Goal: Feedback & Contribution: Leave review/rating

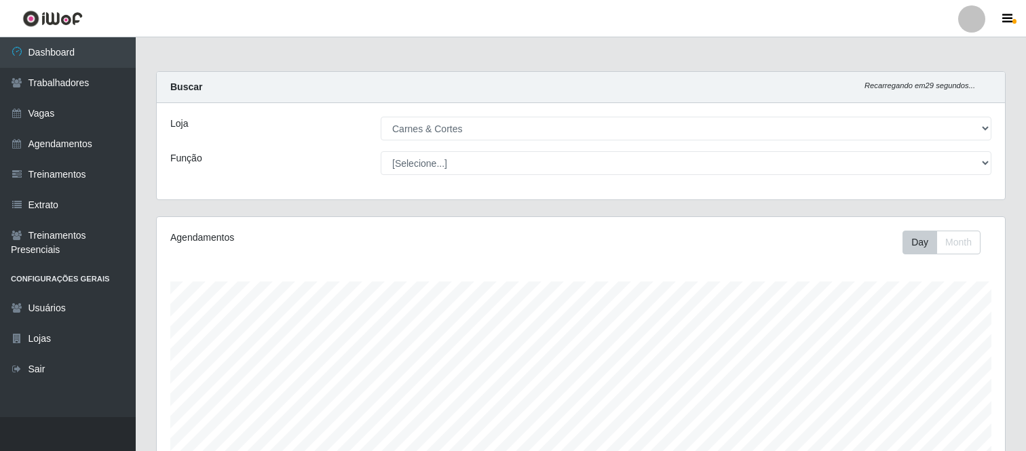
select select "433"
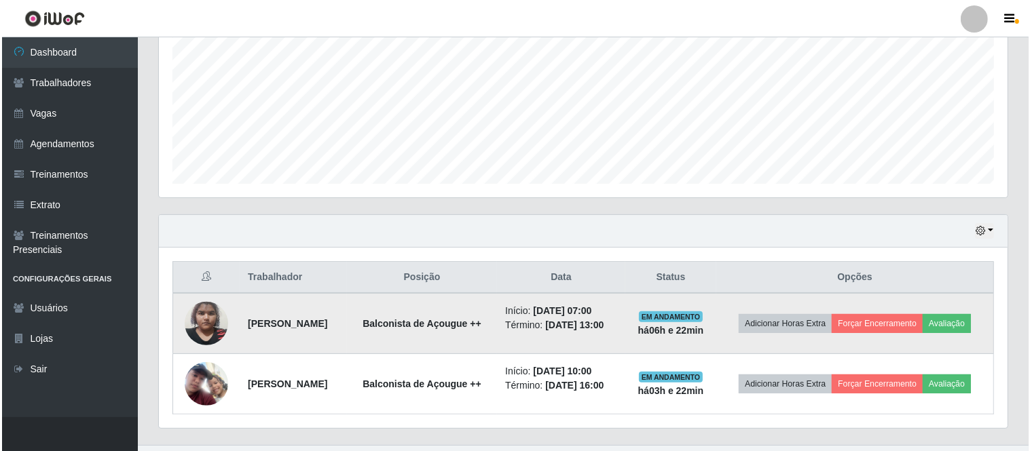
scroll to position [281, 848]
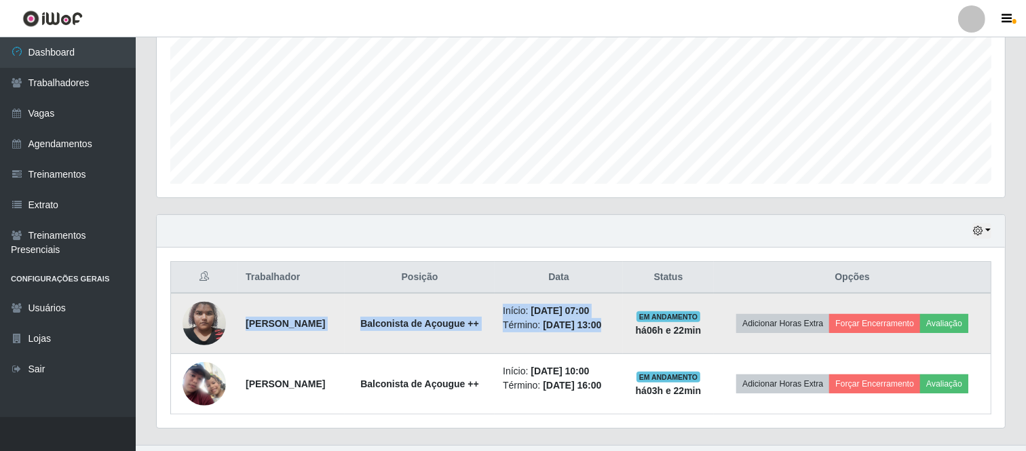
drag, startPoint x: 239, startPoint y: 324, endPoint x: 662, endPoint y: 320, distance: 422.8
click at [662, 320] on tr "[PERSON_NAME] de Açougue ++ Início: [DATE] 07:00 Término: [DATE] 13:00 EM ANDAM…" at bounding box center [581, 323] width 821 height 61
copy tr "[PERSON_NAME] de Açougue ++ Início: [DATE] 07:00 Término: [DATE] 13:00"
click at [951, 323] on button "Avaliação" at bounding box center [944, 323] width 48 height 19
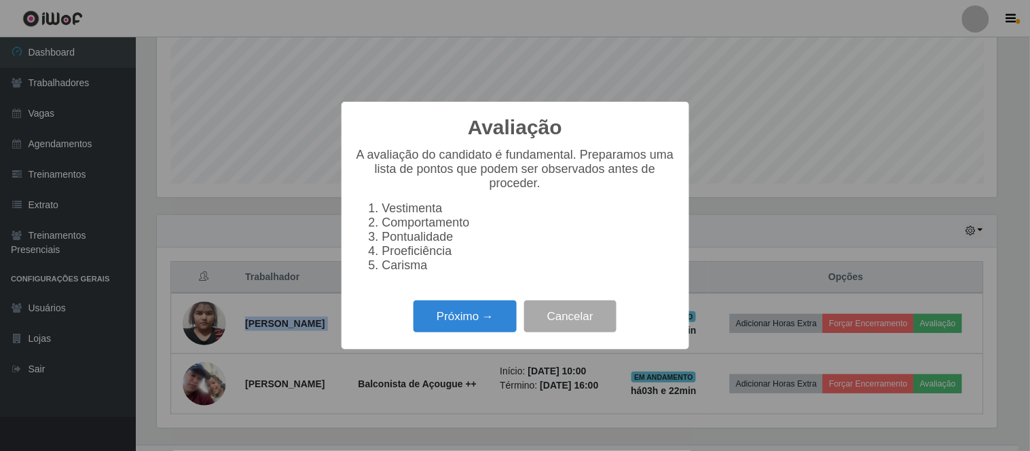
scroll to position [281, 840]
click at [476, 316] on button "Próximo →" at bounding box center [464, 317] width 103 height 32
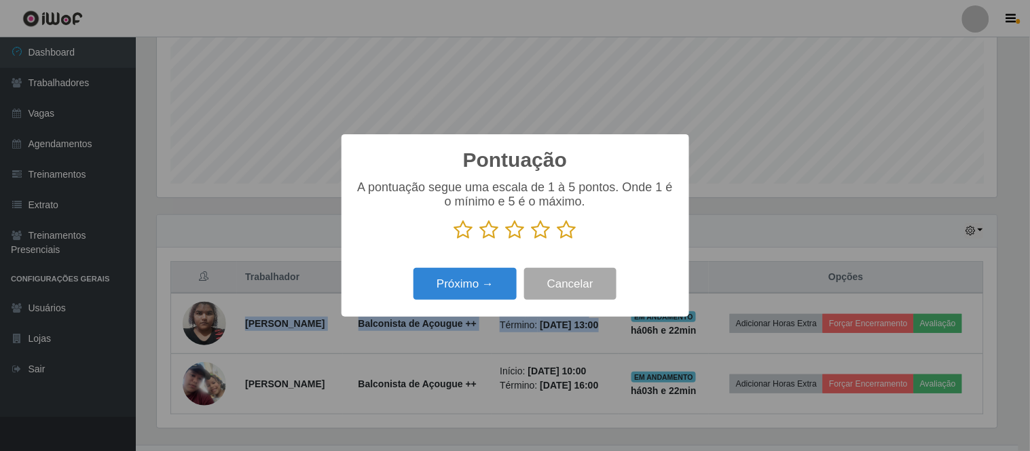
scroll to position [678400, 677841]
click at [497, 236] on icon at bounding box center [489, 230] width 19 height 20
click at [480, 240] on input "radio" at bounding box center [480, 240] width 0 height 0
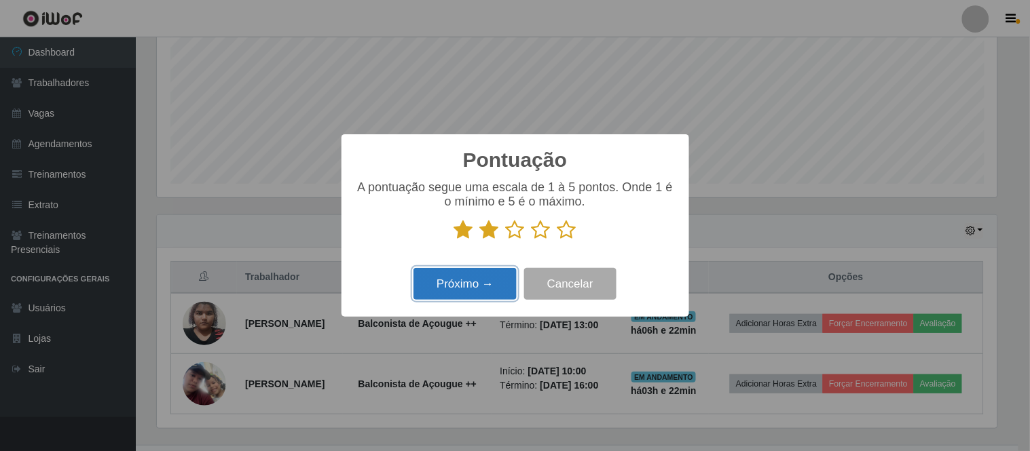
click at [487, 276] on button "Próximo →" at bounding box center [464, 284] width 103 height 32
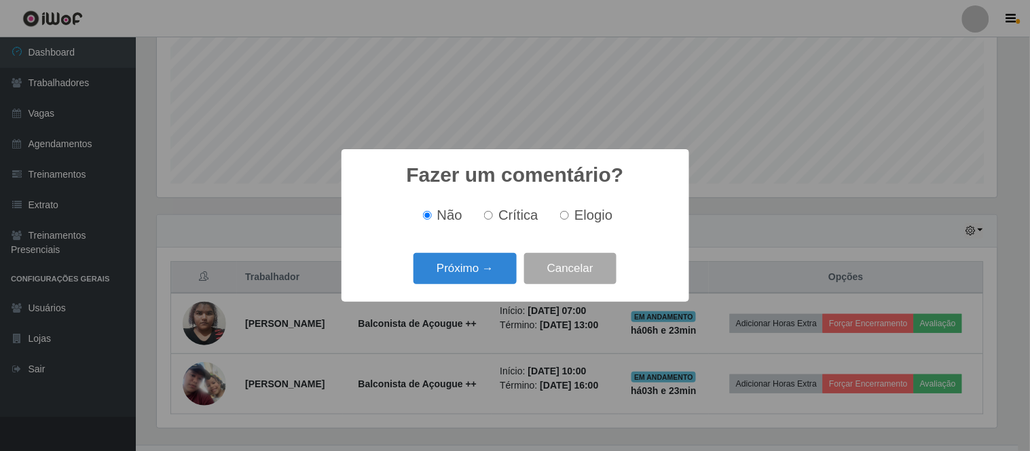
drag, startPoint x: 580, startPoint y: 221, endPoint x: 494, endPoint y: 271, distance: 99.2
click at [580, 221] on span "Elogio" at bounding box center [593, 215] width 38 height 15
click at [569, 220] on input "Elogio" at bounding box center [564, 215] width 9 height 9
radio input "true"
click at [482, 278] on button "Próximo →" at bounding box center [464, 269] width 103 height 32
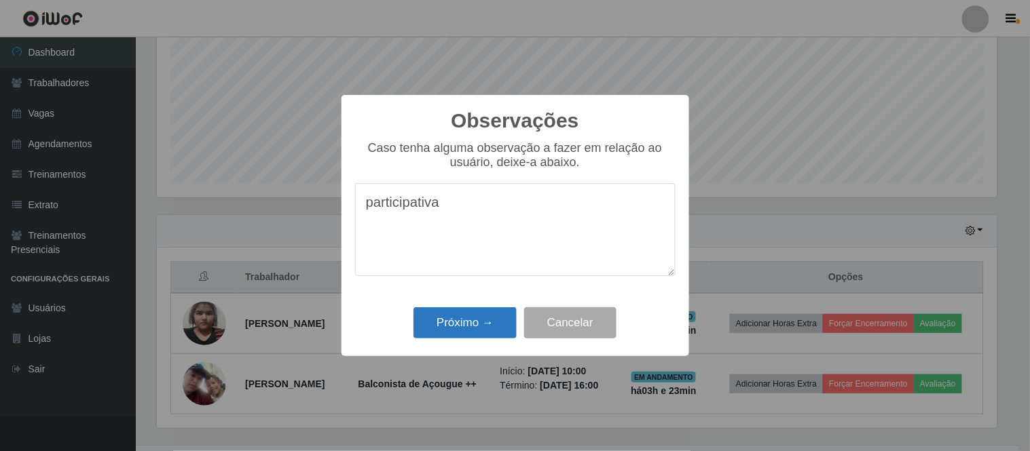
type textarea "participativa"
click at [479, 335] on button "Próximo →" at bounding box center [464, 323] width 103 height 32
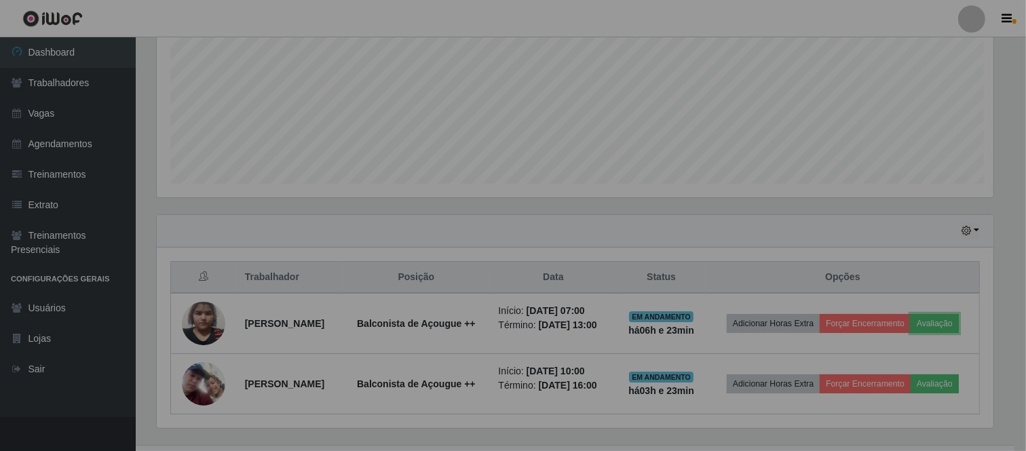
scroll to position [281, 848]
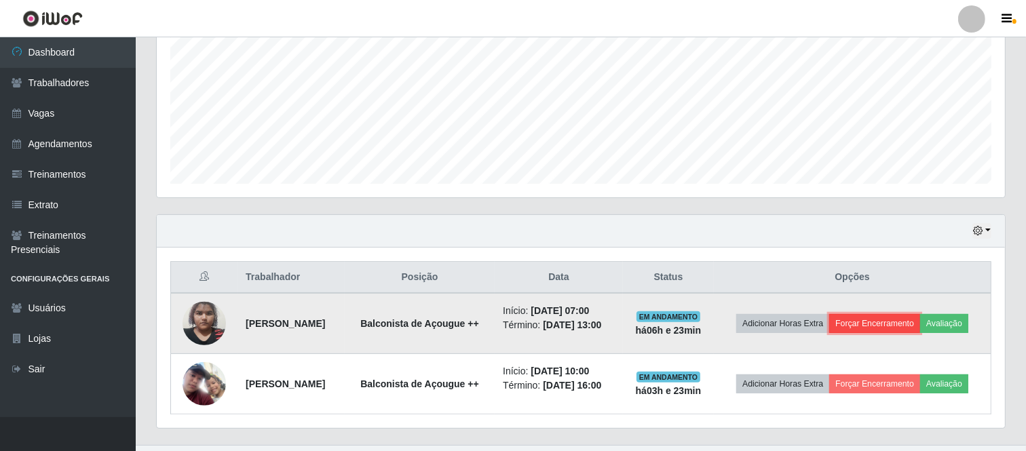
click at [892, 326] on button "Forçar Encerramento" at bounding box center [874, 323] width 91 height 19
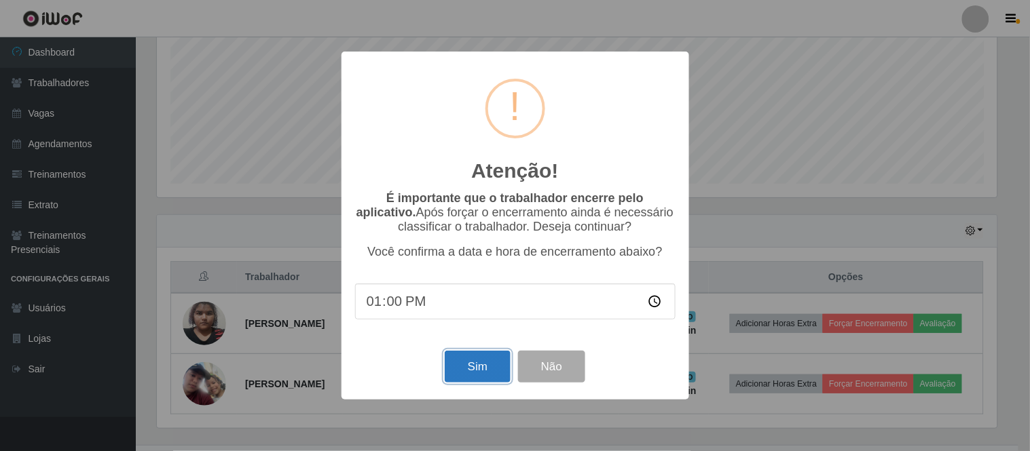
click at [471, 362] on button "Sim" at bounding box center [478, 367] width 66 height 32
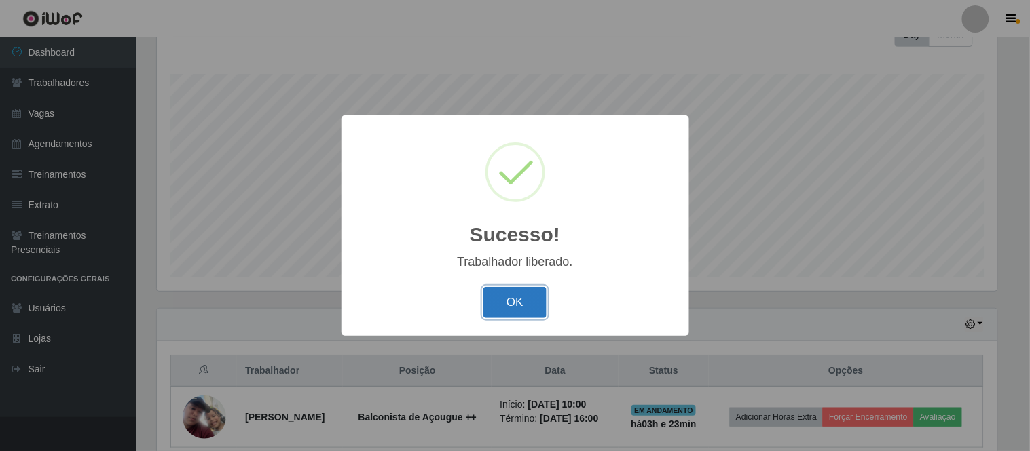
click at [523, 299] on button "OK" at bounding box center [514, 303] width 63 height 32
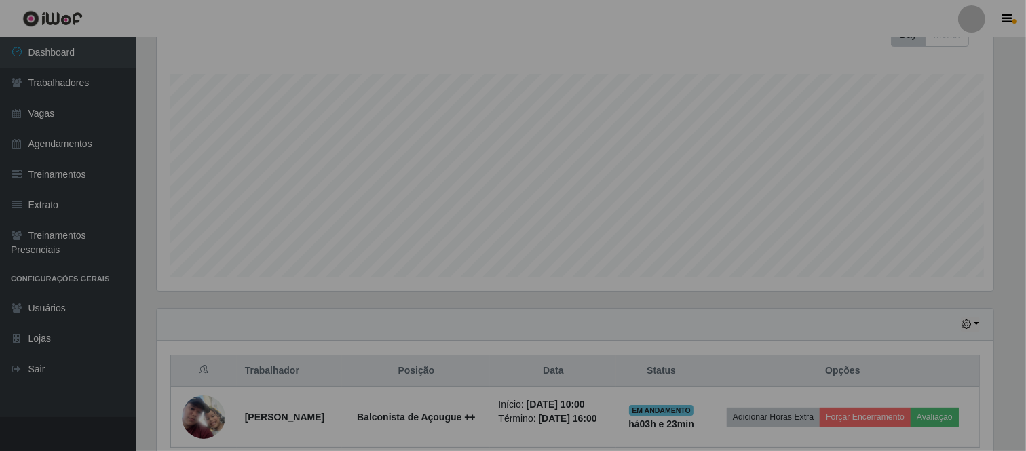
scroll to position [281, 848]
